Goal: Navigation & Orientation: Find specific page/section

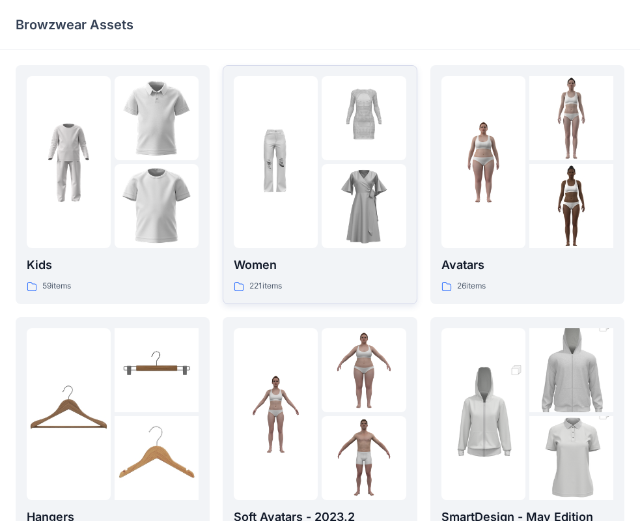
click at [290, 128] on img at bounding box center [276, 162] width 84 height 84
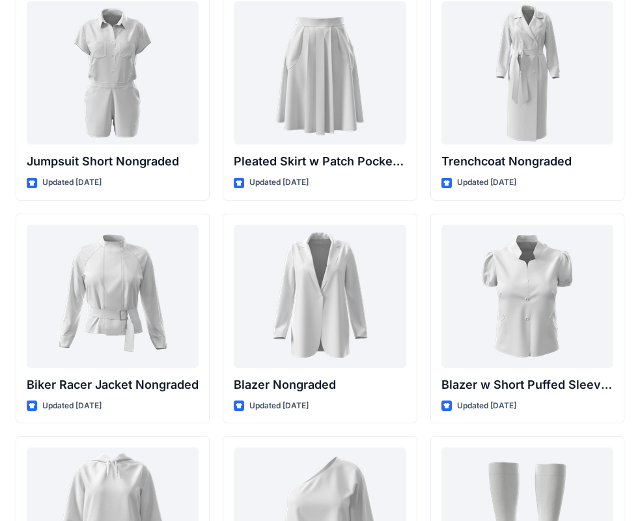
scroll to position [13167, 0]
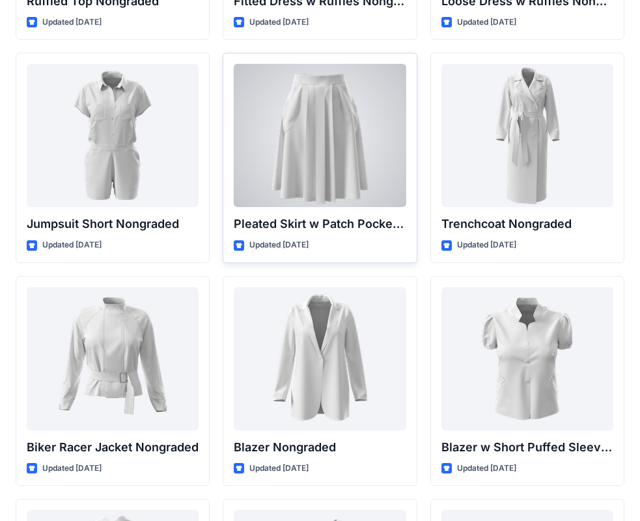
click at [344, 149] on div at bounding box center [320, 135] width 172 height 143
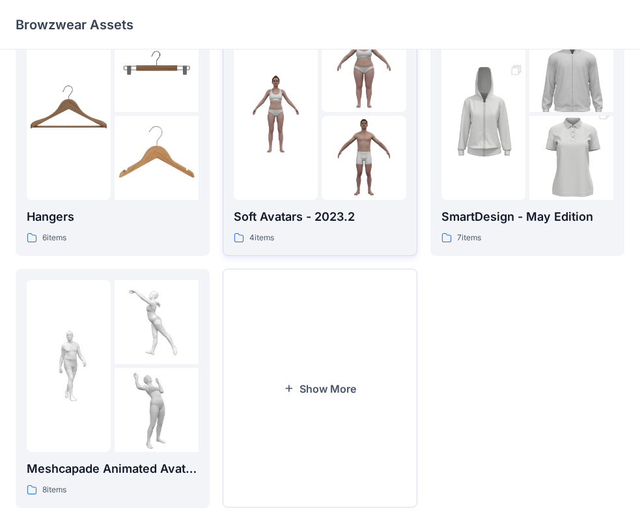
scroll to position [323, 0]
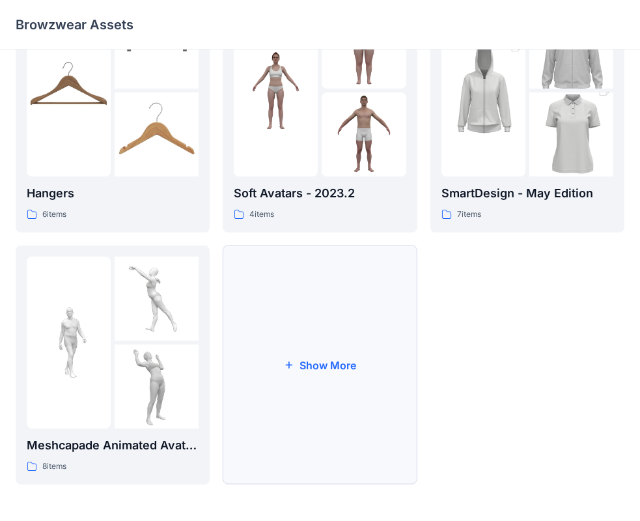
click at [307, 326] on button "Show More" at bounding box center [320, 364] width 194 height 239
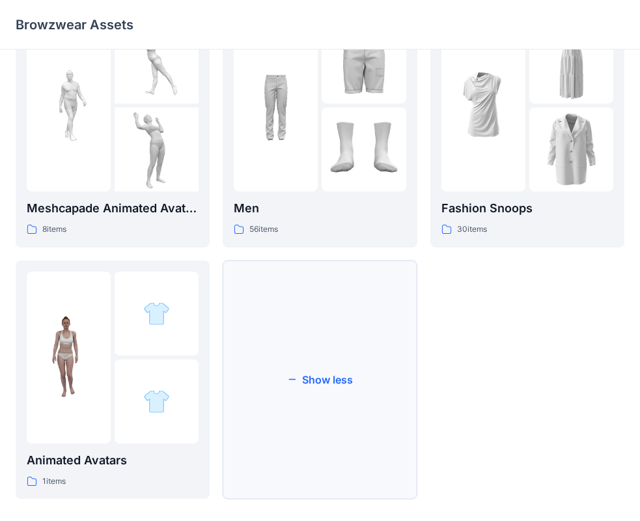
scroll to position [575, 0]
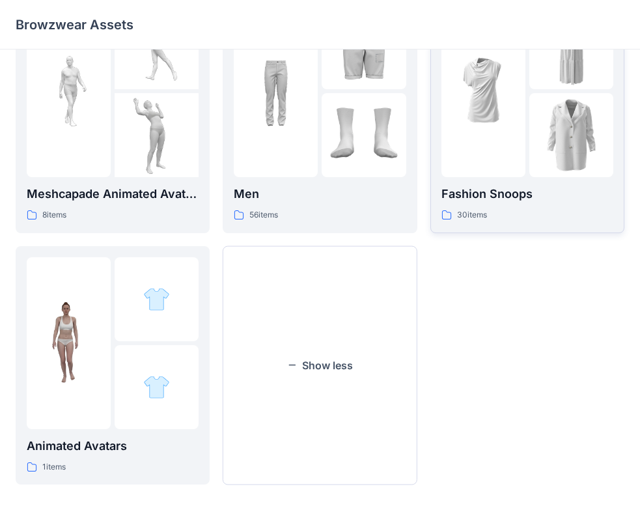
click at [493, 114] on img at bounding box center [483, 91] width 84 height 84
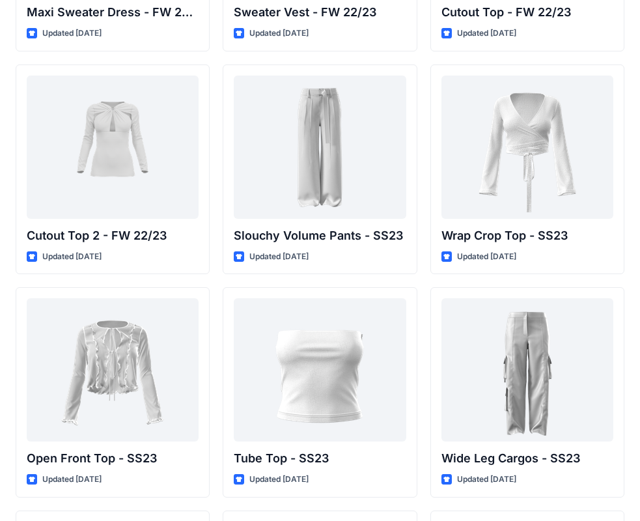
scroll to position [344, 0]
